Goal: Navigation & Orientation: Find specific page/section

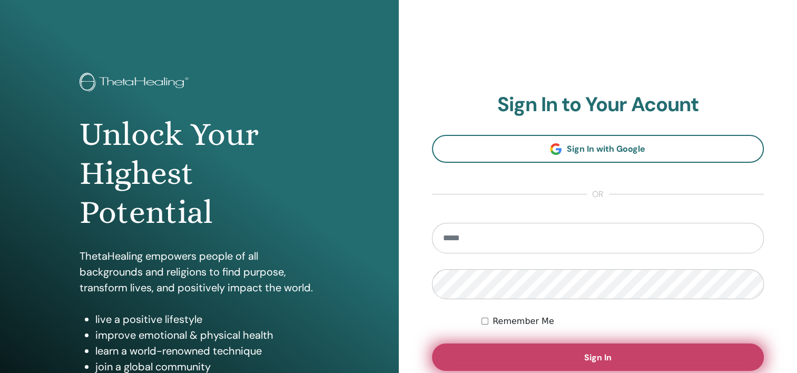
type input "**********"
click at [590, 358] on span "Sign In" at bounding box center [597, 357] width 27 height 11
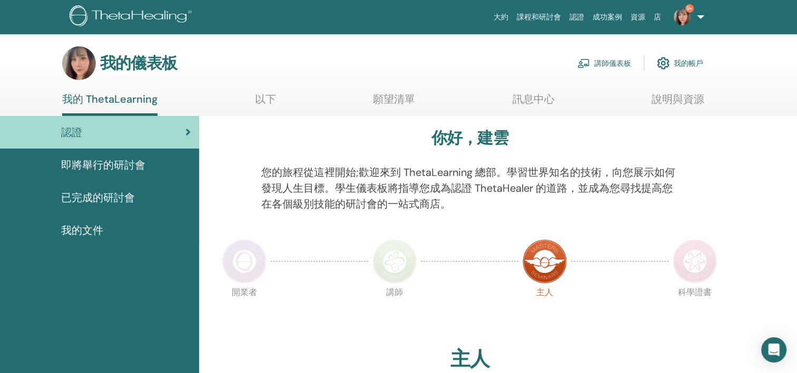
click at [531, 100] on link "訊息中心" at bounding box center [534, 103] width 42 height 21
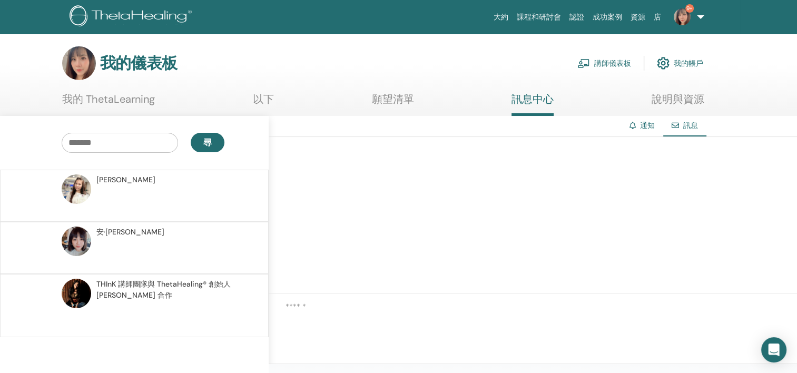
click at [645, 129] on link "通知" at bounding box center [647, 125] width 15 height 9
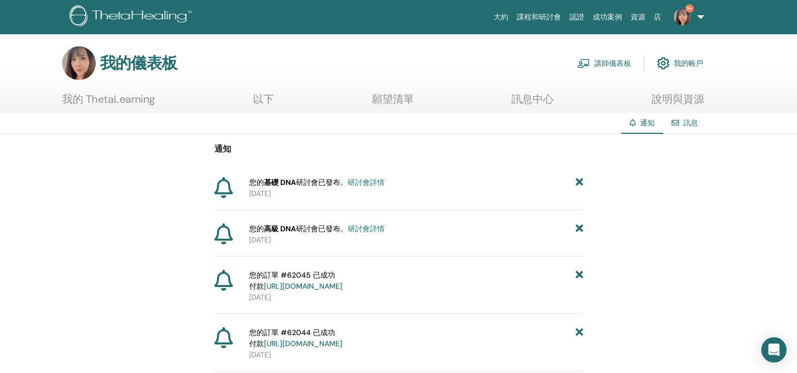
click at [102, 100] on link "我的 ThetaLearning" at bounding box center [108, 103] width 93 height 21
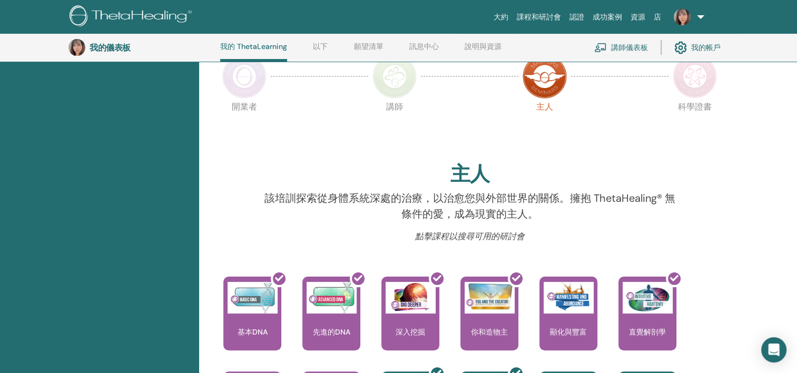
scroll to position [80, 0]
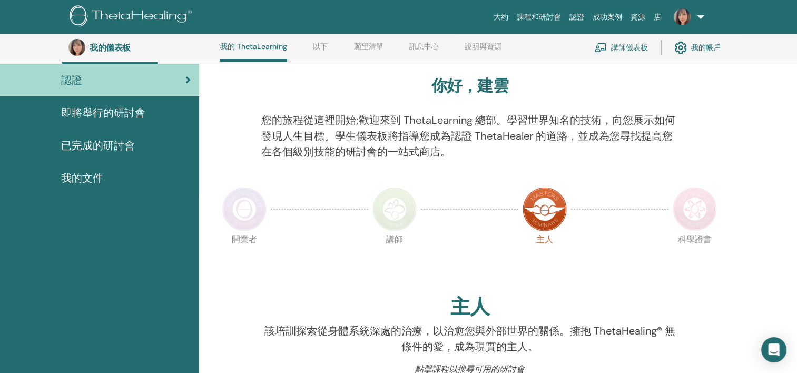
click at [626, 44] on font "講師儀表板" at bounding box center [629, 47] width 37 height 9
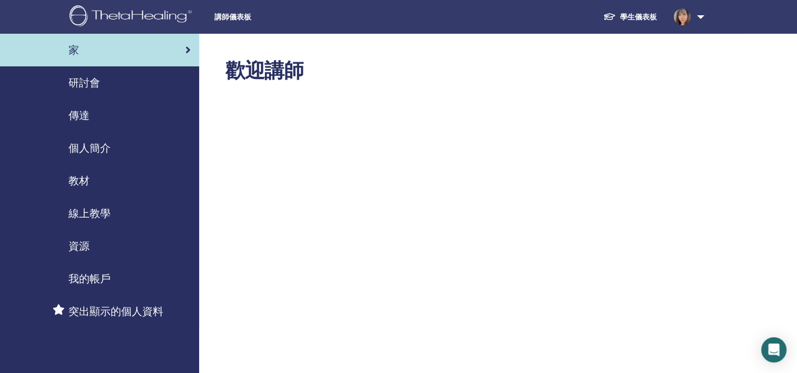
click at [97, 77] on span "研討會" at bounding box center [84, 83] width 32 height 16
